Goal: Browse casually: Explore the website without a specific task or goal

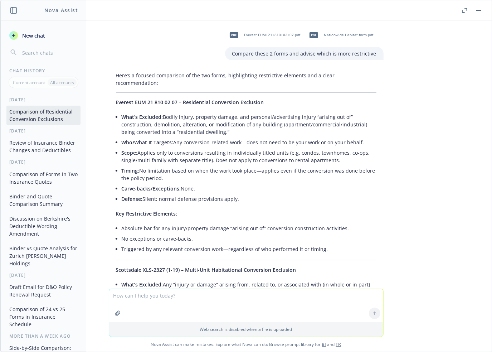
scroll to position [2414, 0]
